Goal: Task Accomplishment & Management: Complete application form

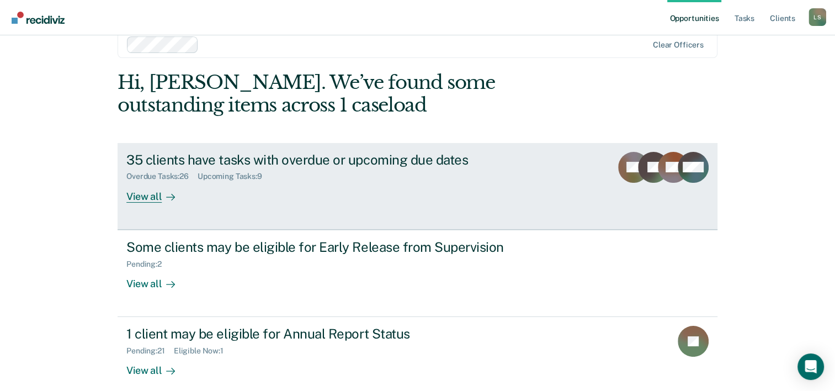
scroll to position [34, 0]
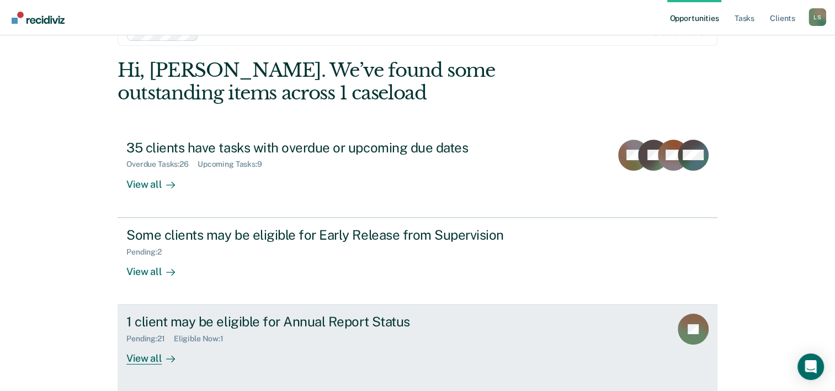
click at [236, 340] on div "Pending : 21 Eligible Now : 1" at bounding box center [320, 337] width 388 height 14
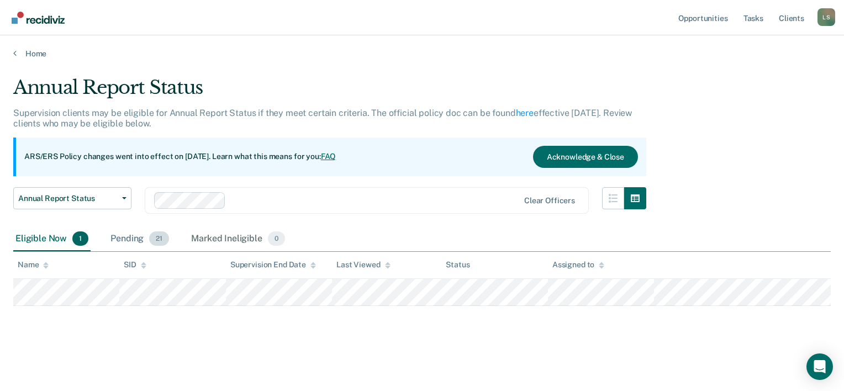
click at [135, 238] on div "Pending 21" at bounding box center [139, 239] width 63 height 24
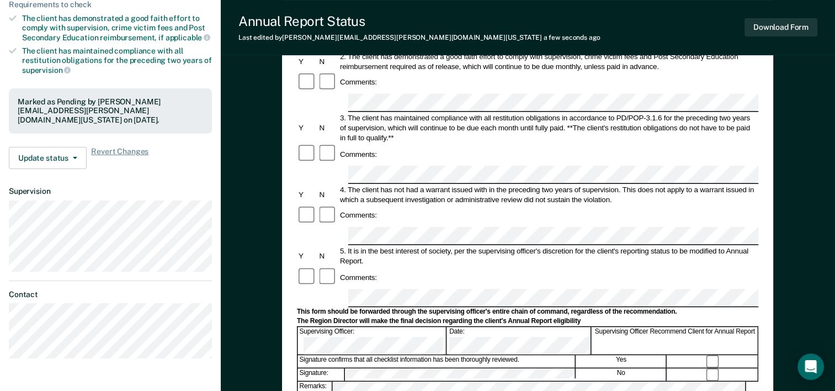
scroll to position [221, 0]
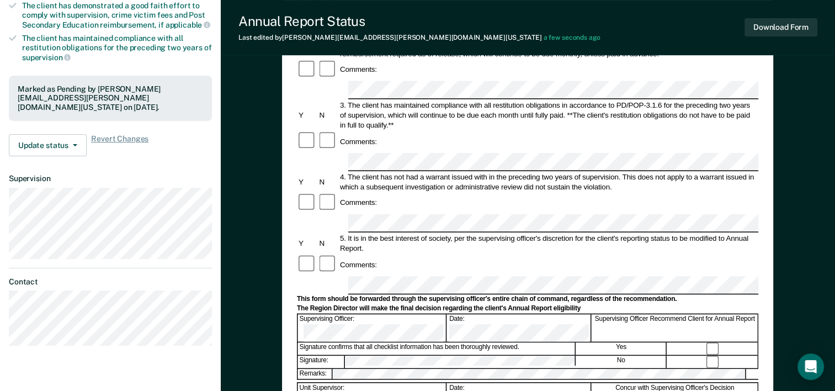
click at [373, 262] on form "Annual Reporting Checklist, Recommendation, and Determination Form Clients who …" at bounding box center [528, 275] width 462 height 778
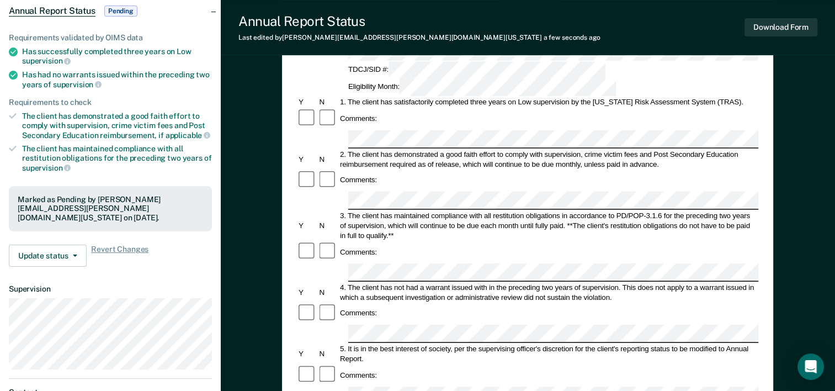
scroll to position [166, 0]
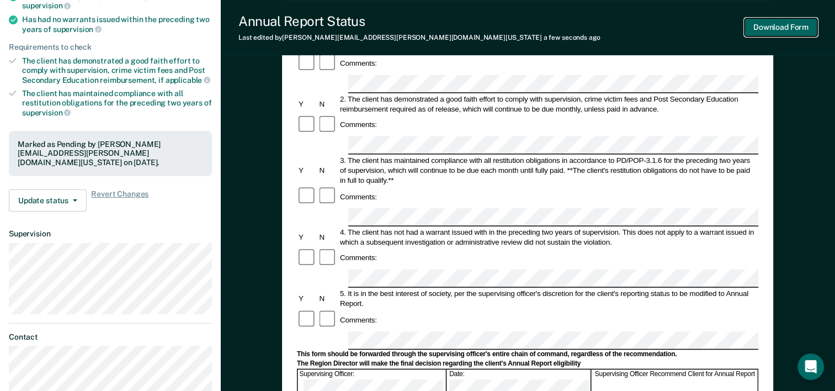
click at [782, 22] on button "Download Form" at bounding box center [781, 27] width 73 height 18
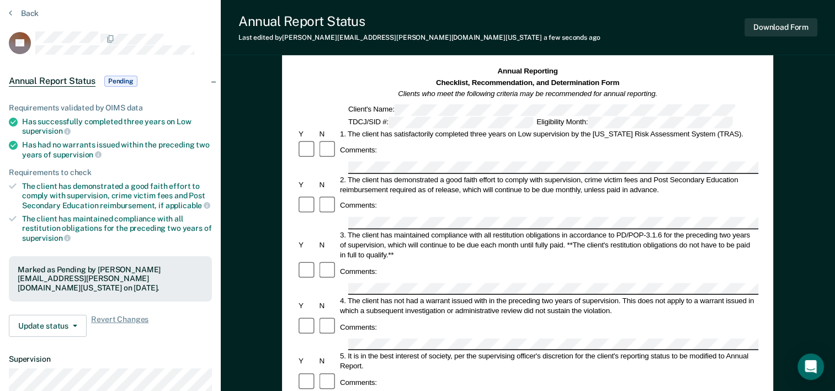
scroll to position [0, 0]
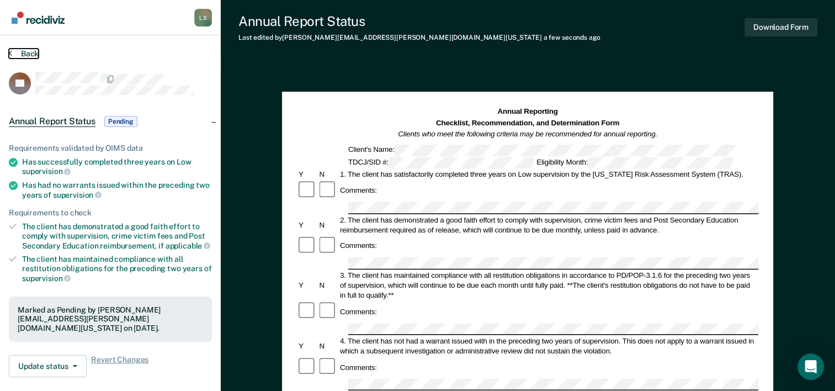
click at [31, 55] on button "Back" at bounding box center [24, 54] width 30 height 10
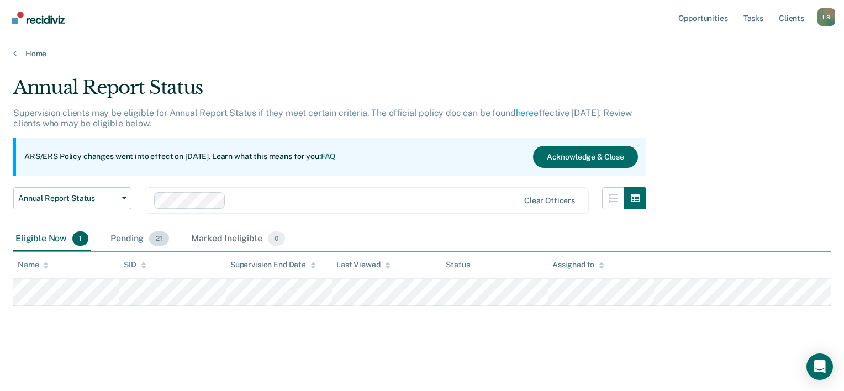
click at [140, 236] on div "Pending 21" at bounding box center [139, 239] width 63 height 24
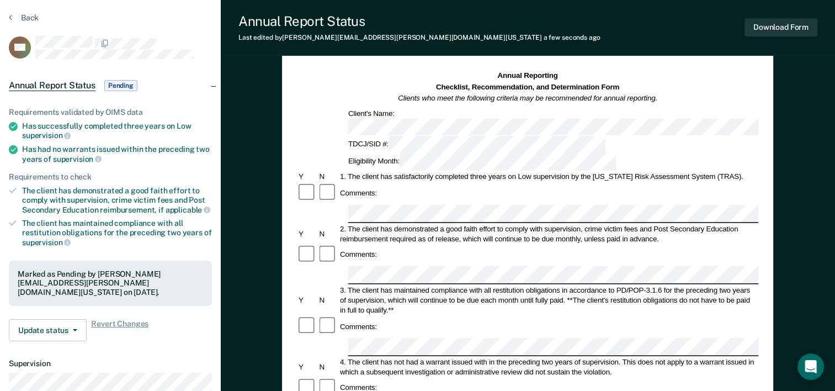
scroll to position [55, 0]
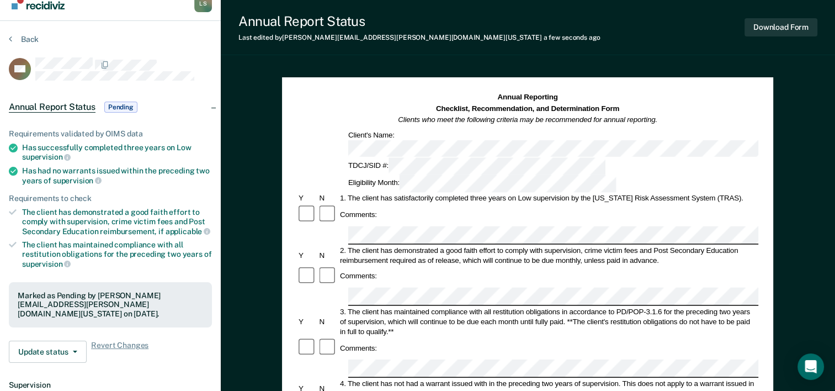
scroll to position [0, 0]
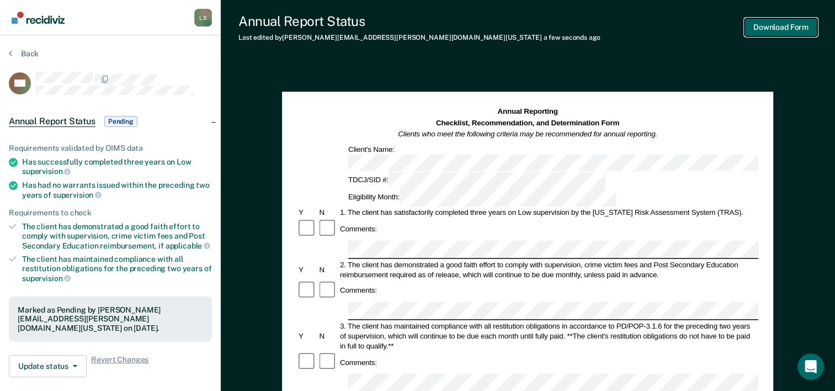
click at [783, 29] on button "Download Form" at bounding box center [781, 27] width 73 height 18
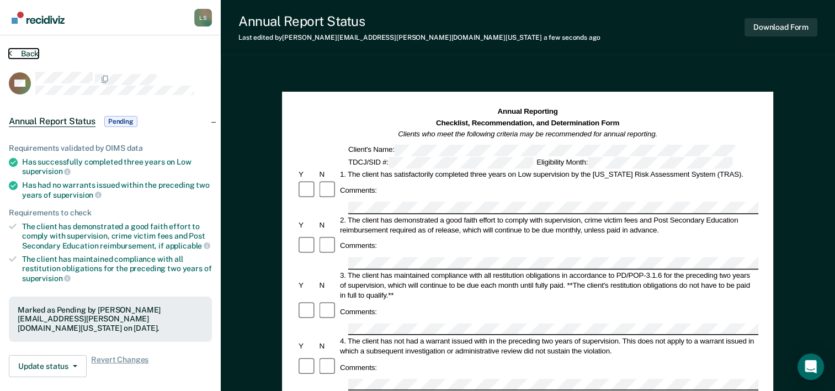
click at [30, 57] on button "Back" at bounding box center [24, 54] width 30 height 10
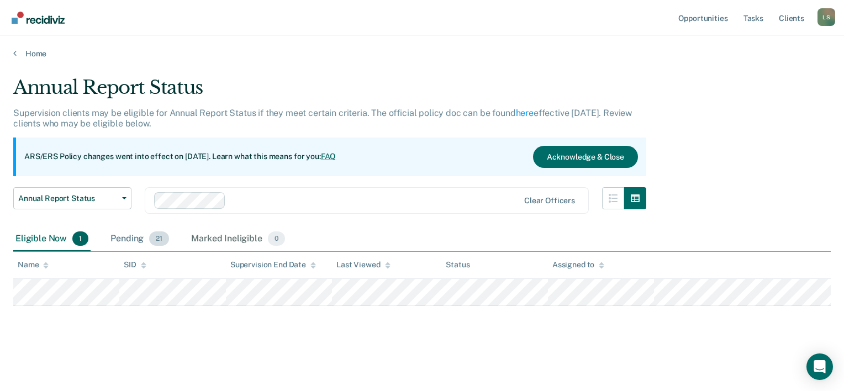
click at [130, 237] on div "Pending 21" at bounding box center [139, 239] width 63 height 24
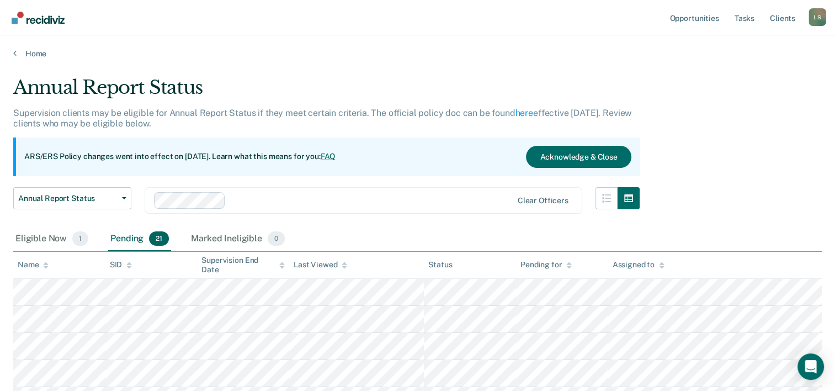
click at [370, 76] on div "Annual Report Status" at bounding box center [326, 91] width 627 height 31
click at [328, 77] on div "Annual Report Status" at bounding box center [326, 91] width 627 height 31
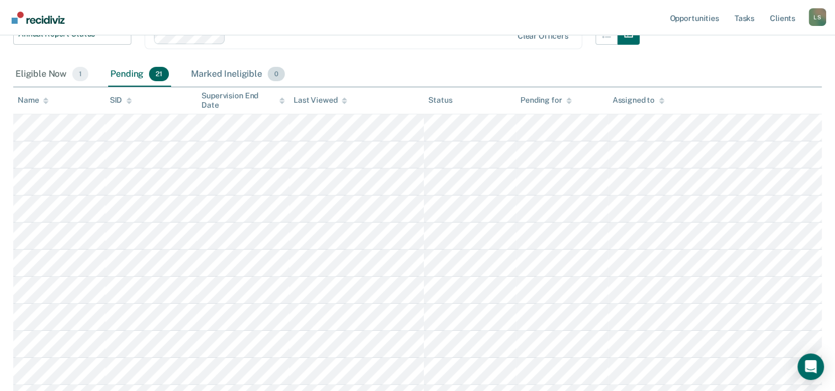
scroll to position [166, 0]
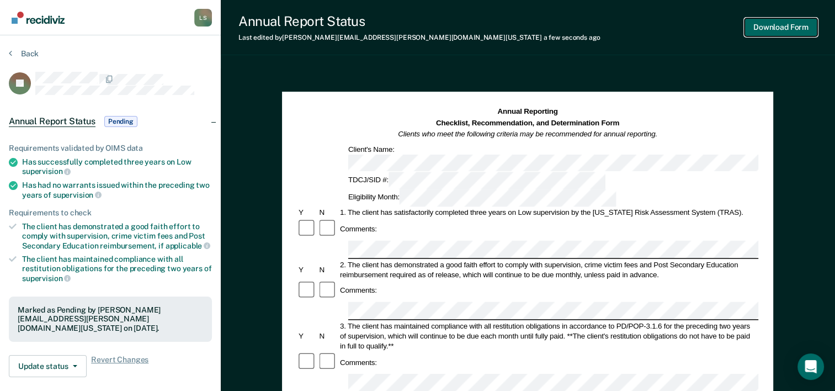
click at [790, 28] on button "Download Form" at bounding box center [781, 27] width 73 height 18
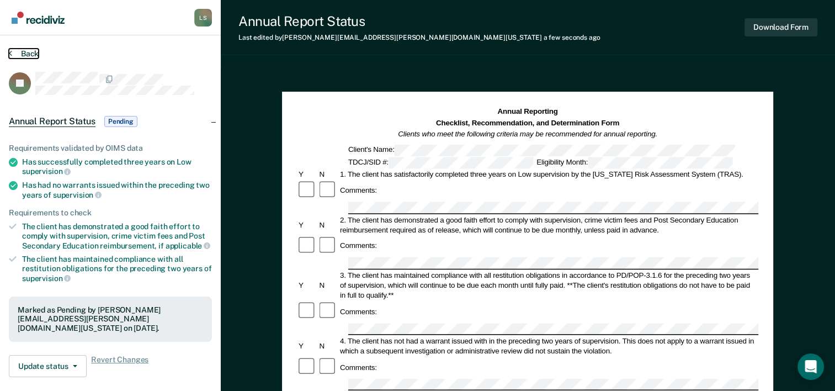
click at [29, 54] on button "Back" at bounding box center [24, 54] width 30 height 10
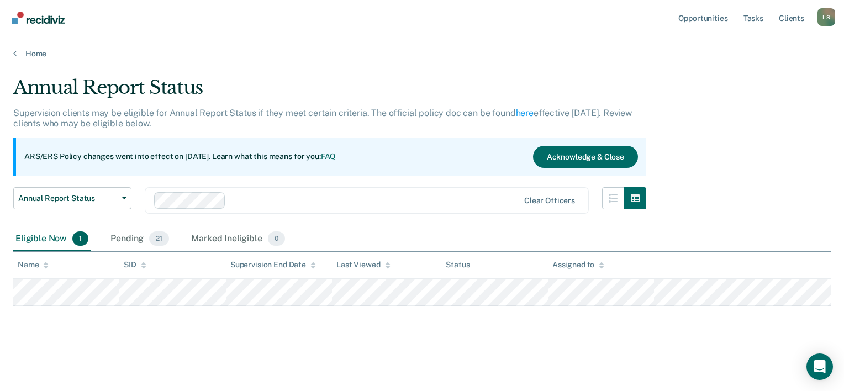
click at [42, 238] on div "Eligible Now 1" at bounding box center [51, 239] width 77 height 24
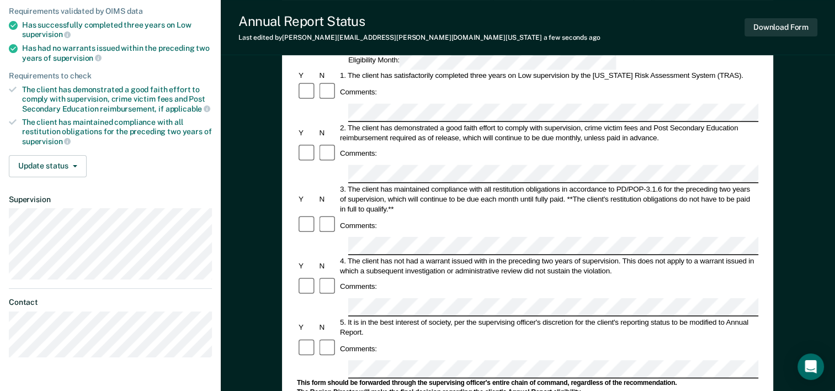
scroll to position [166, 0]
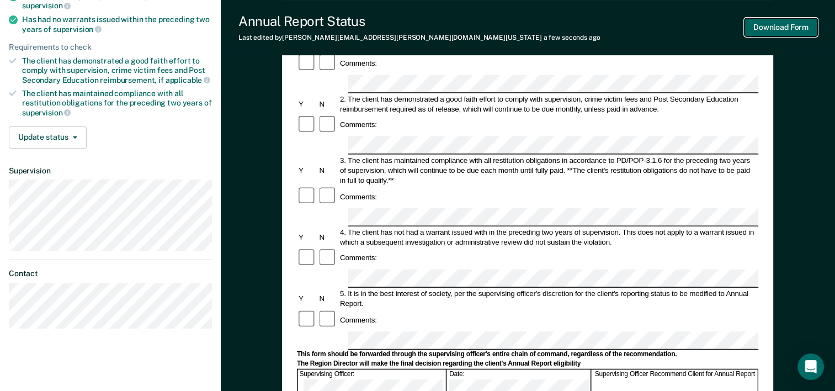
click at [766, 26] on button "Download Form" at bounding box center [781, 27] width 73 height 18
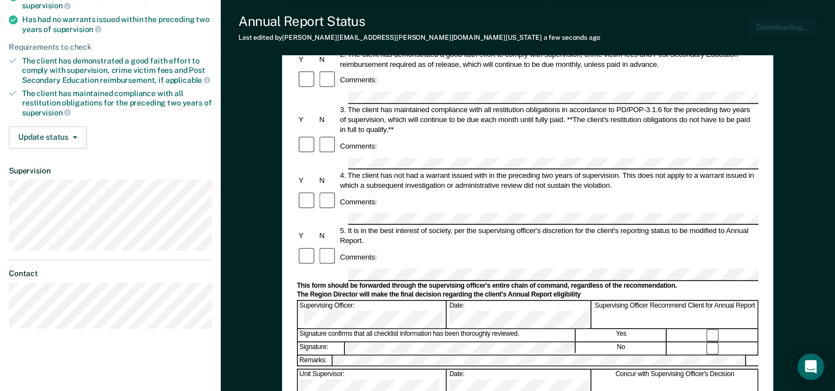
scroll to position [0, 0]
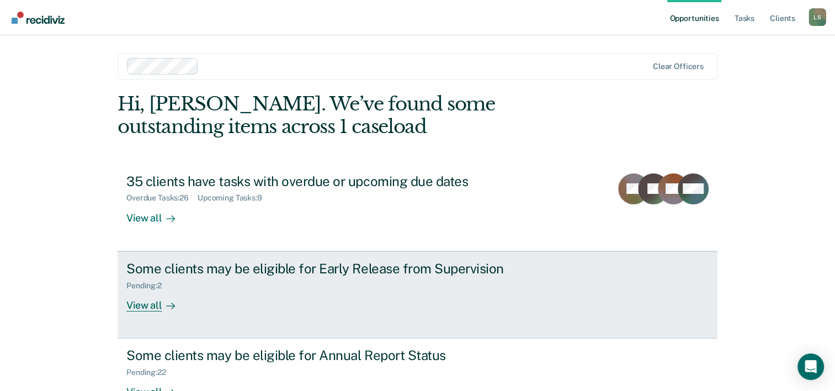
click at [256, 305] on div "Some clients may be eligible for Early Release from Supervision Pending : 2 Vie…" at bounding box center [333, 286] width 414 height 51
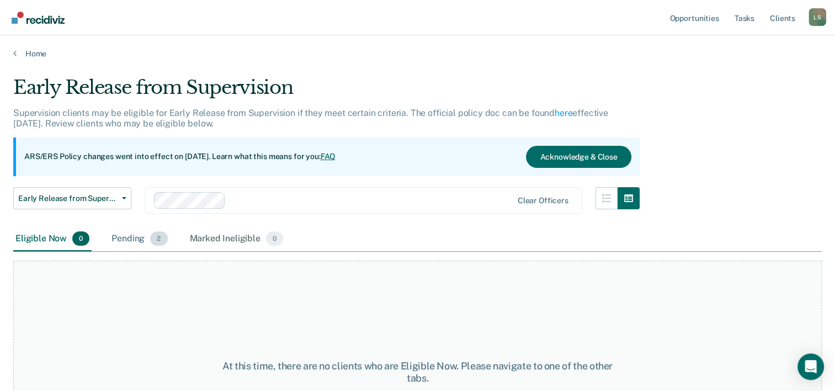
click at [122, 240] on div "Pending 2" at bounding box center [139, 239] width 60 height 24
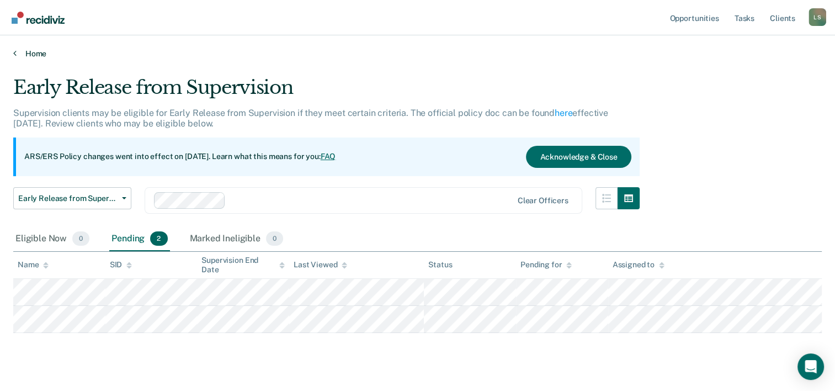
click at [31, 54] on link "Home" at bounding box center [417, 54] width 809 height 10
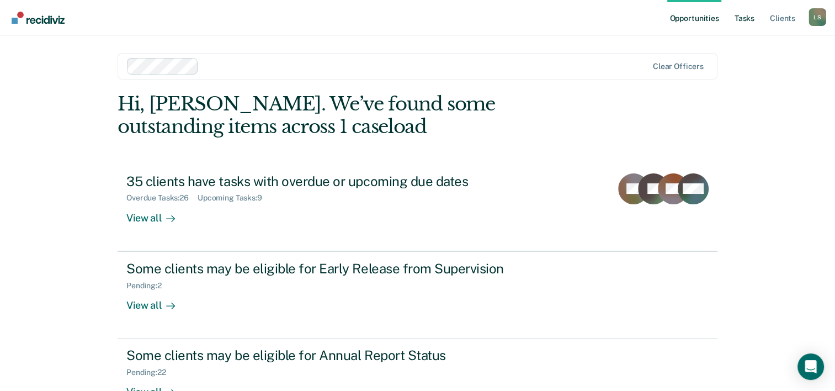
click at [740, 15] on link "Tasks" at bounding box center [745, 17] width 24 height 35
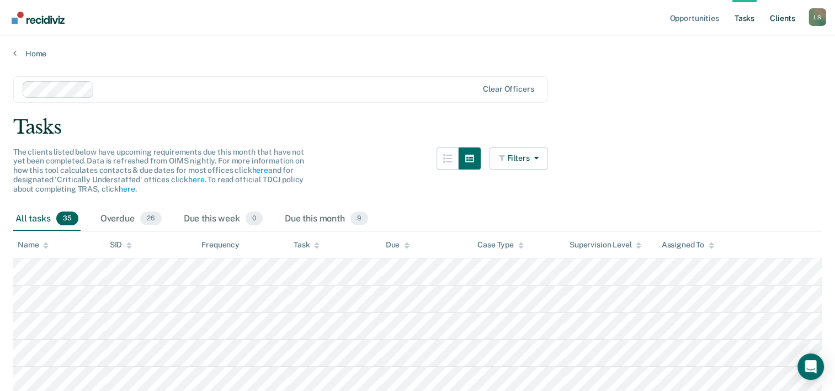
click at [777, 19] on link "Client s" at bounding box center [783, 17] width 30 height 35
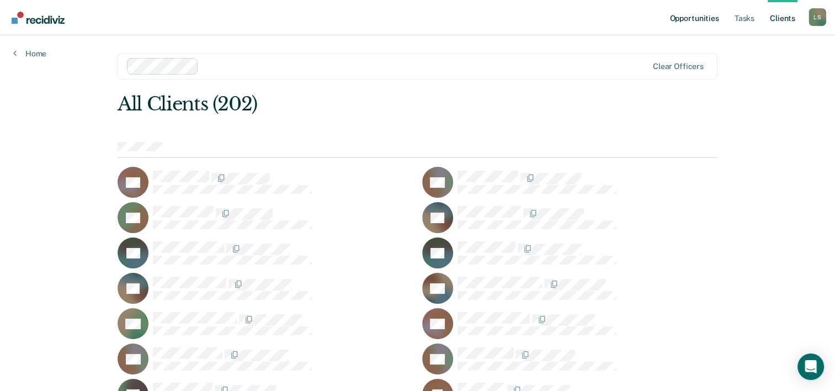
click at [706, 19] on link "Opportunities" at bounding box center [694, 17] width 54 height 35
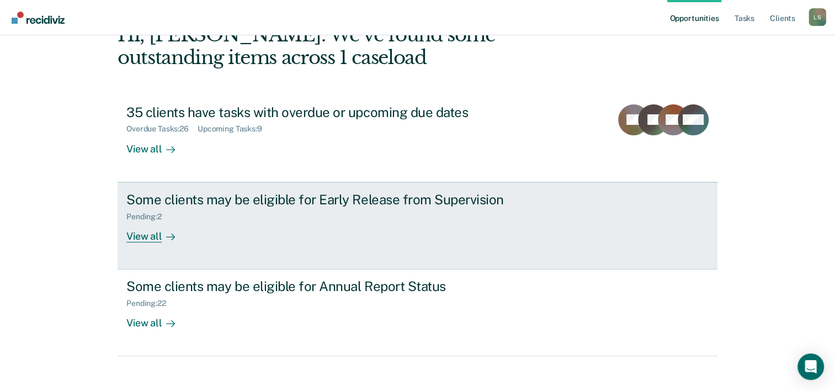
scroll to position [78, 0]
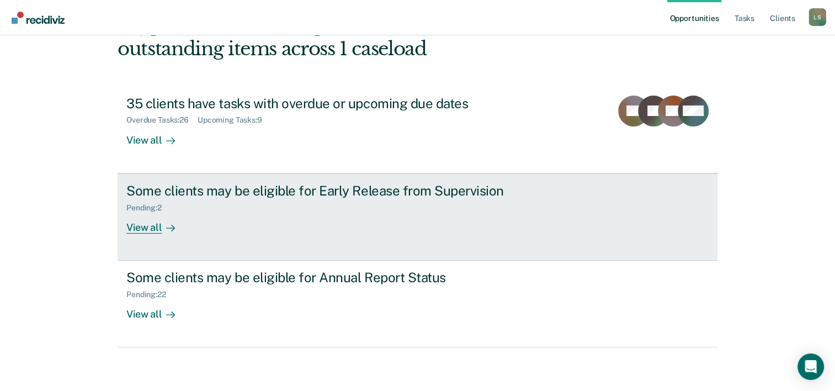
click at [253, 223] on div "Some clients may be eligible for Early Release from Supervision Pending : 2 Vie…" at bounding box center [333, 208] width 414 height 51
